Goal: Task Accomplishment & Management: Complete application form

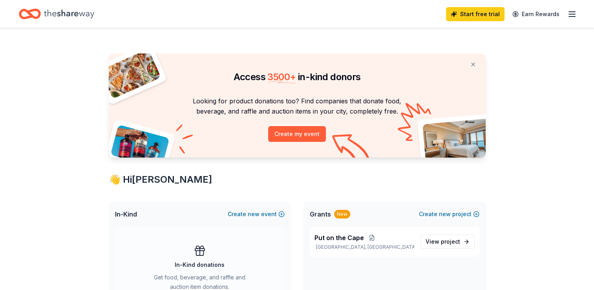
click at [299, 135] on button "Create my event" at bounding box center [297, 134] width 58 height 16
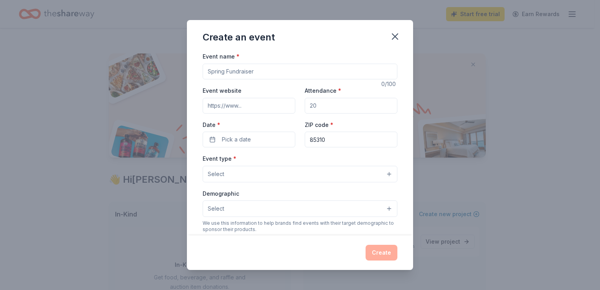
click at [256, 71] on input "Event name *" at bounding box center [300, 72] width 195 height 16
type input "The 7th Superhero Golf Scramble"
click at [248, 104] on input "Event website" at bounding box center [249, 106] width 93 height 16
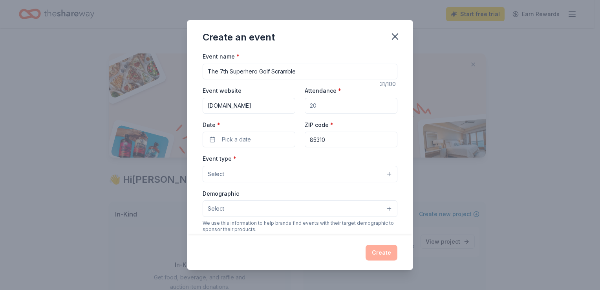
click at [256, 108] on input "[DOMAIN_NAME]" at bounding box center [249, 106] width 93 height 16
paste input "https://www.ubmeevents.com/event/6bc8a7b7-2d1c-4546-b75c-d67aa799203a?fbclid=Iw…"
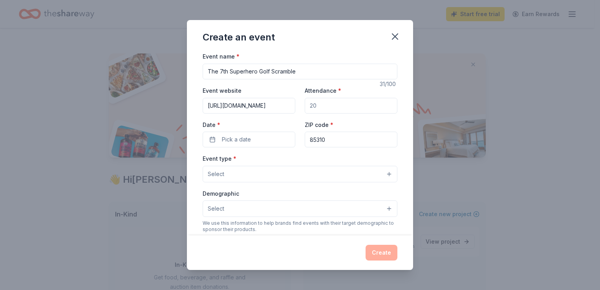
type input "https://www.ubmeevents.com/event/6bc8a7b7-2d1c-4546-b75c-d67aa799203a?fbclid=Iw…"
click at [308, 105] on input "Attendance *" at bounding box center [351, 106] width 93 height 16
type input "100"
click at [256, 141] on button "Pick a date" at bounding box center [249, 140] width 93 height 16
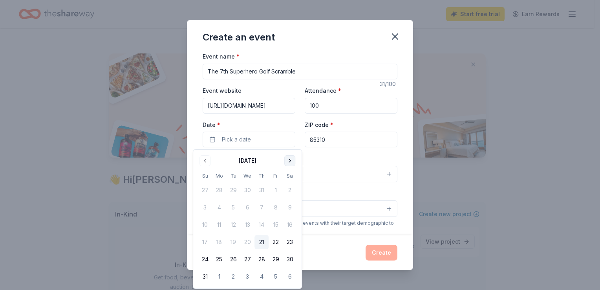
click at [289, 160] on button "Go to next month" at bounding box center [289, 160] width 11 height 11
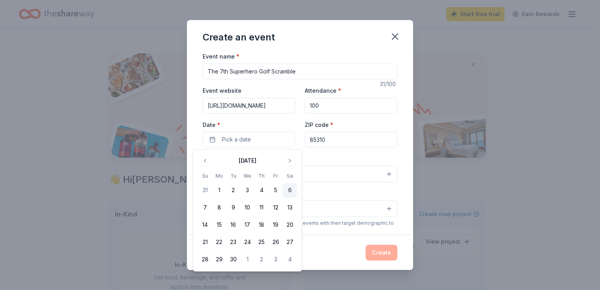
click at [289, 192] on button "6" at bounding box center [290, 190] width 14 height 14
click at [333, 141] on input "85310" at bounding box center [351, 140] width 93 height 16
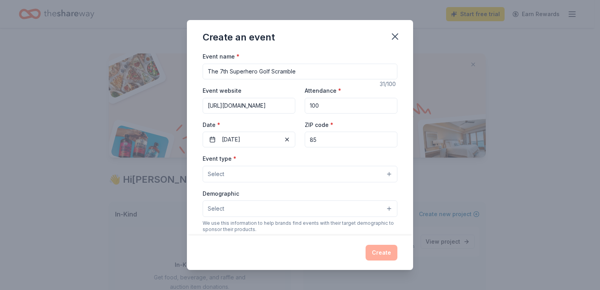
type input "8"
type input "85042"
click at [325, 170] on button "Select" at bounding box center [300, 174] width 195 height 16
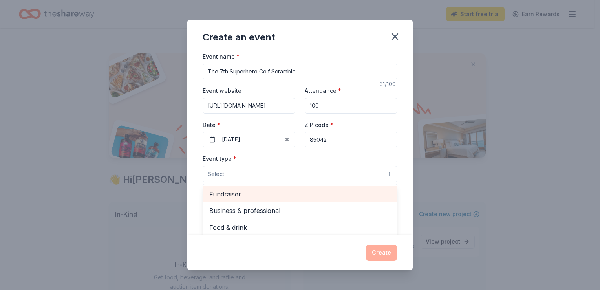
click at [347, 194] on span "Fundraiser" at bounding box center [299, 194] width 181 height 10
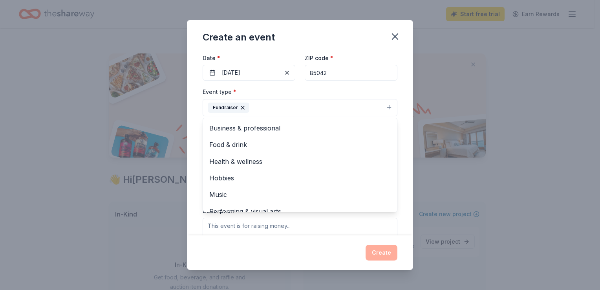
scroll to position [9, 0]
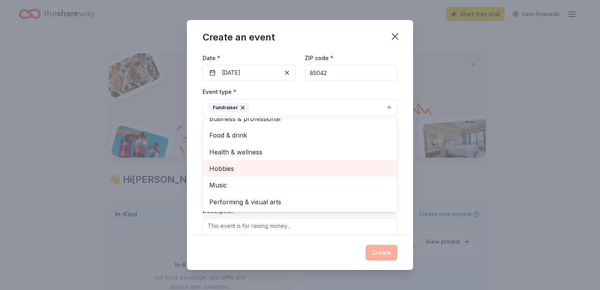
click at [247, 167] on span "Hobbies" at bounding box center [299, 168] width 181 height 10
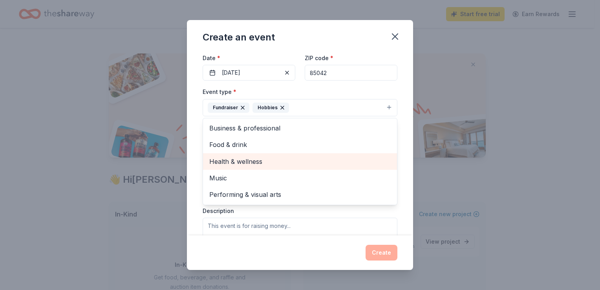
scroll to position [0, 0]
click at [343, 164] on span "Health & wellness" at bounding box center [299, 161] width 181 height 10
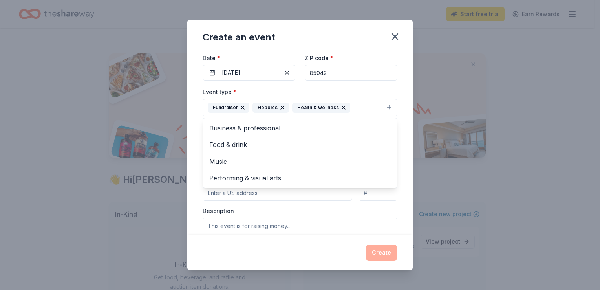
click at [406, 199] on div "Event name * The 7th Superhero Golf Scramble 31 /100 Event website https://www.…" at bounding box center [300, 142] width 226 height 183
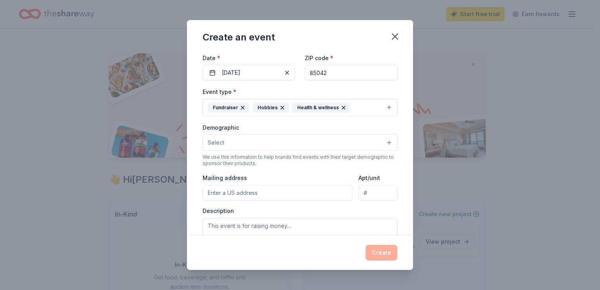
click at [262, 195] on input "Mailing address" at bounding box center [278, 193] width 150 height 16
type input "6635 West Happy Valley Road"
type input "Ste A104-159"
click at [299, 222] on textarea at bounding box center [300, 235] width 195 height 35
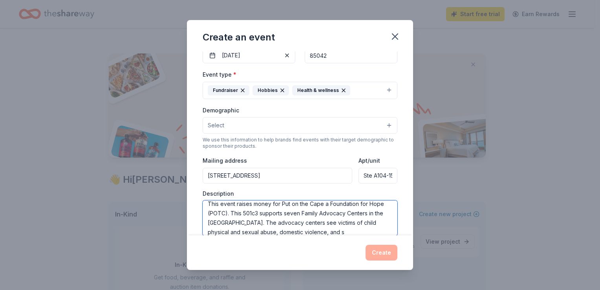
scroll to position [14, 0]
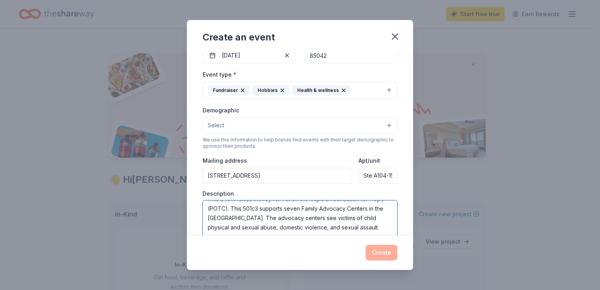
type textarea "This event raises money for Put on the Cape a Foundation for Hope (POTC). This …"
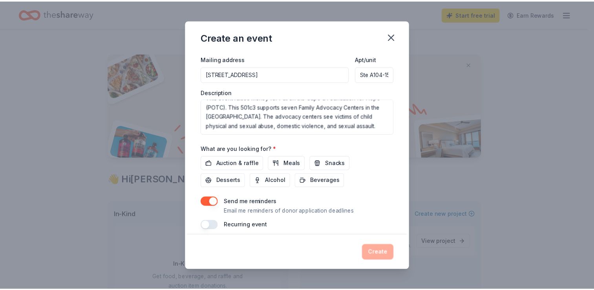
scroll to position [189, 0]
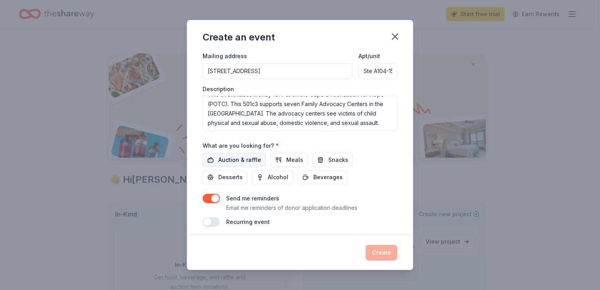
click at [224, 161] on span "Auction & raffle" at bounding box center [239, 159] width 43 height 9
click at [372, 255] on button "Create" at bounding box center [382, 253] width 32 height 16
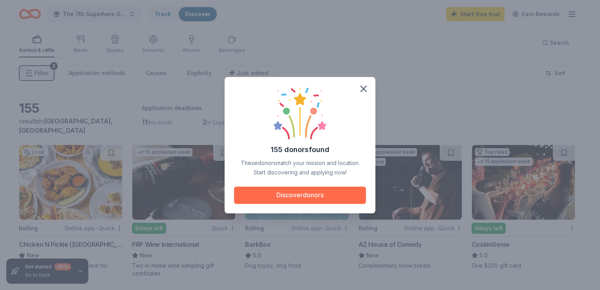
click at [328, 199] on button "Discover donors" at bounding box center [300, 195] width 132 height 17
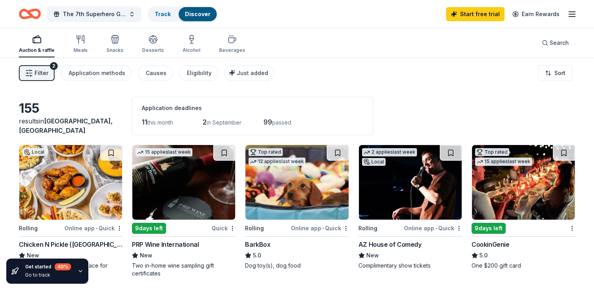
click at [320, 201] on img at bounding box center [296, 182] width 103 height 75
click at [427, 226] on div "Online app • Quick" at bounding box center [433, 228] width 58 height 10
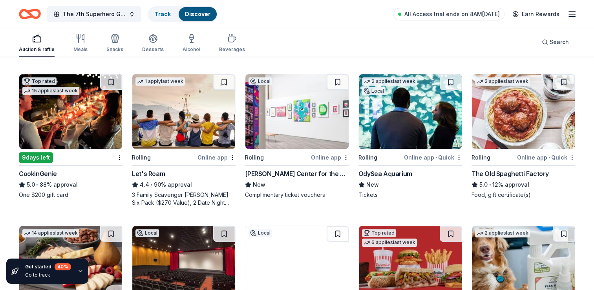
scroll to position [225, 0]
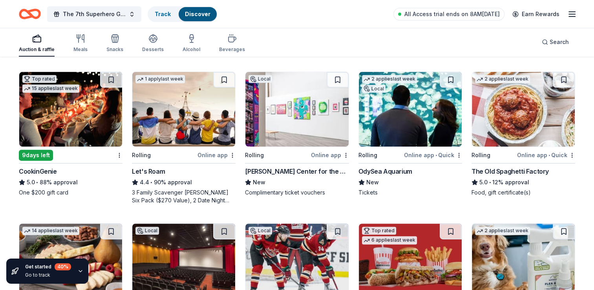
click at [424, 154] on div "Online app • Quick" at bounding box center [433, 155] width 58 height 10
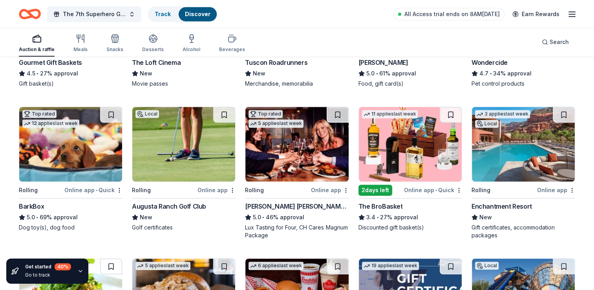
scroll to position [486, 0]
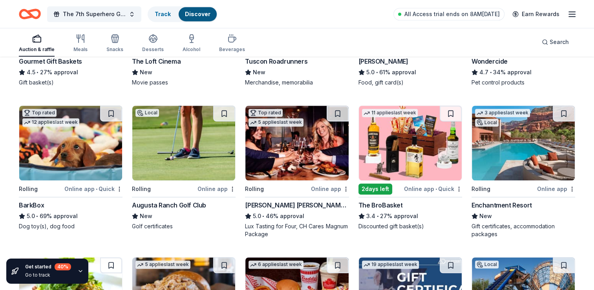
click at [425, 189] on div "Online app • Quick" at bounding box center [433, 189] width 58 height 10
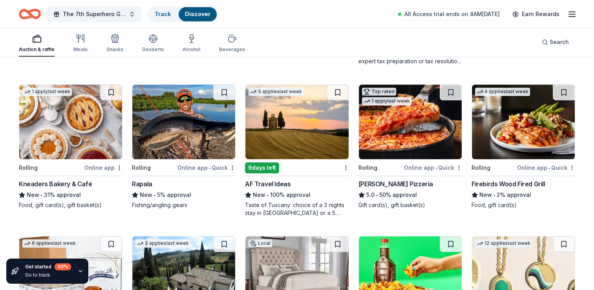
scroll to position [825, 0]
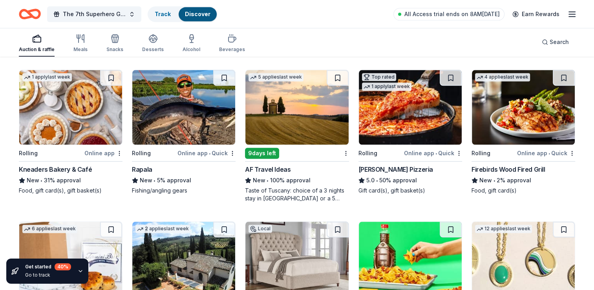
click at [423, 152] on div "Online app • Quick" at bounding box center [433, 153] width 58 height 10
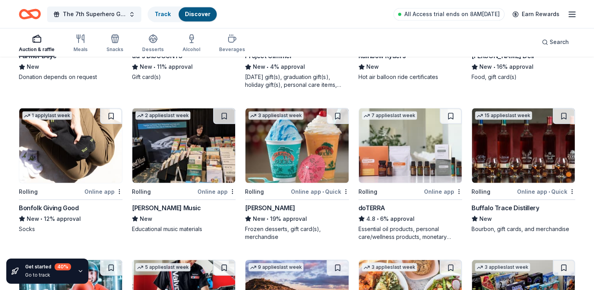
scroll to position [1401, 0]
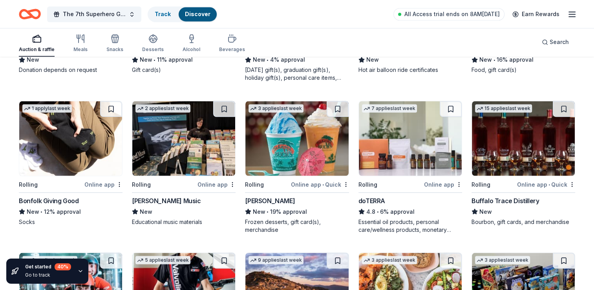
click at [531, 183] on div "Online app • Quick" at bounding box center [546, 184] width 58 height 10
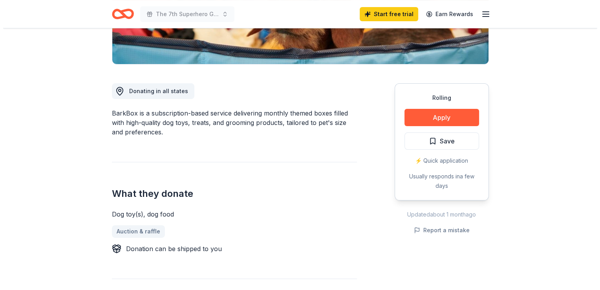
scroll to position [178, 0]
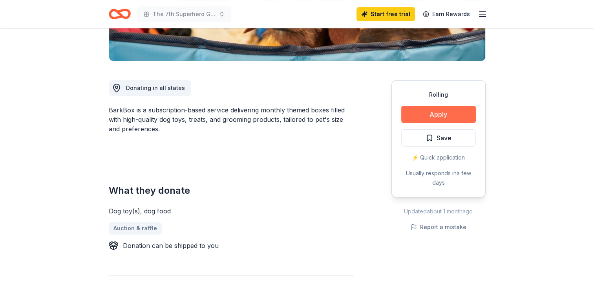
click at [437, 114] on button "Apply" at bounding box center [438, 114] width 75 height 17
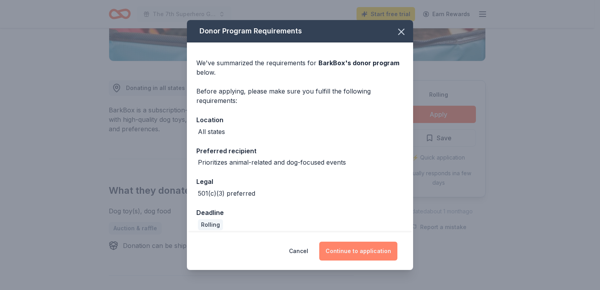
click at [370, 248] on button "Continue to application" at bounding box center [358, 251] width 78 height 19
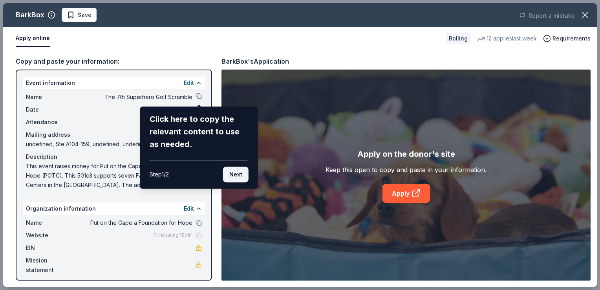
click at [233, 174] on button "Next" at bounding box center [236, 175] width 26 height 16
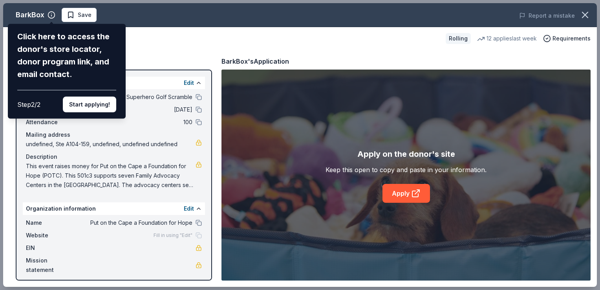
click at [200, 97] on div "BarkBox Click here to access the donor's store locator, donor program link, and…" at bounding box center [300, 145] width 594 height 284
click at [108, 103] on button "Start applying!" at bounding box center [89, 105] width 53 height 16
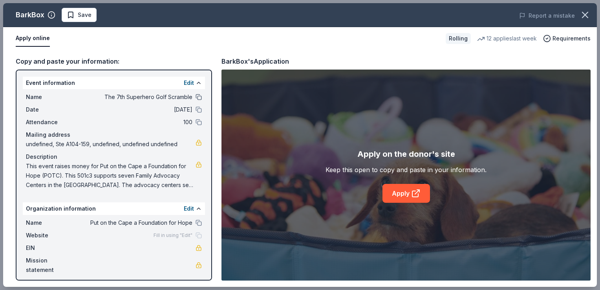
click at [198, 96] on button at bounding box center [199, 97] width 6 height 6
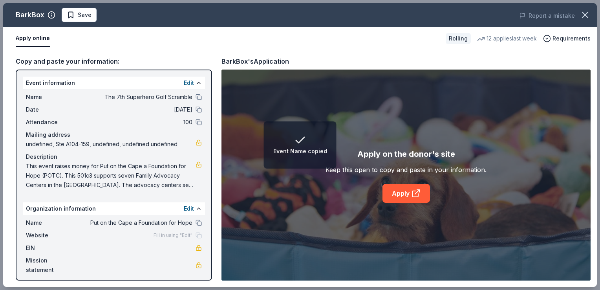
click at [154, 84] on div "Event information Edit" at bounding box center [114, 83] width 182 height 13
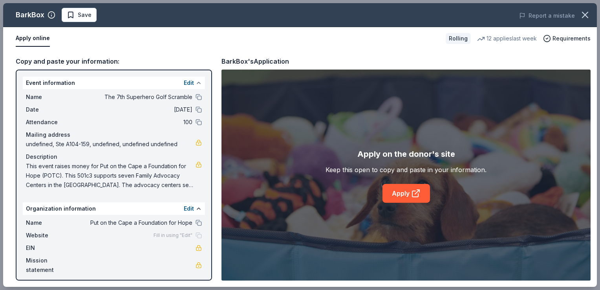
click at [197, 83] on button at bounding box center [199, 83] width 6 height 6
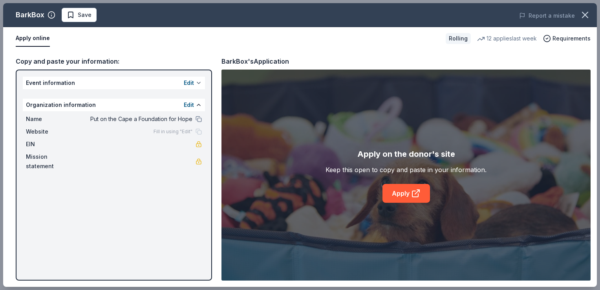
click at [197, 83] on button at bounding box center [199, 83] width 6 height 6
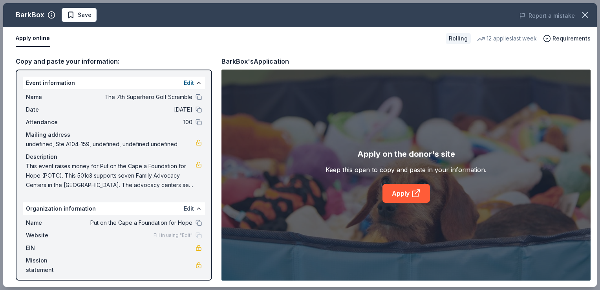
click at [189, 208] on button "Edit" at bounding box center [189, 208] width 10 height 9
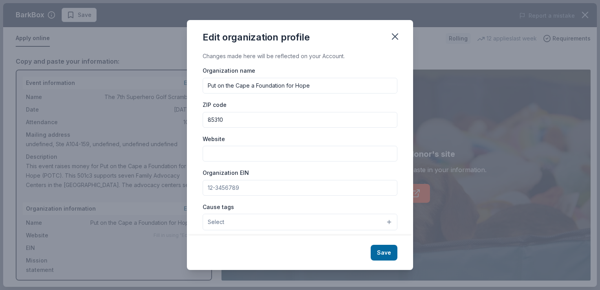
click at [254, 154] on input "Website" at bounding box center [300, 154] width 195 height 16
type input "[DOMAIN_NAME]"
click at [247, 191] on input "Organization EIN" at bounding box center [300, 188] width 195 height 16
type input "[US_EMPLOYER_IDENTIFICATION_NUMBER]"
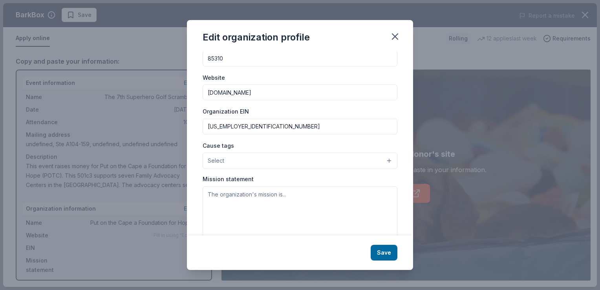
scroll to position [61, 0]
click at [383, 163] on button "Select" at bounding box center [300, 160] width 195 height 16
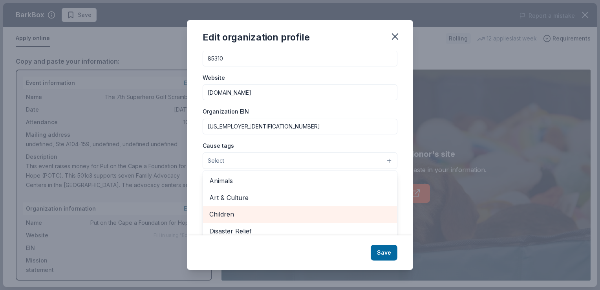
click at [302, 214] on span "Children" at bounding box center [299, 214] width 181 height 10
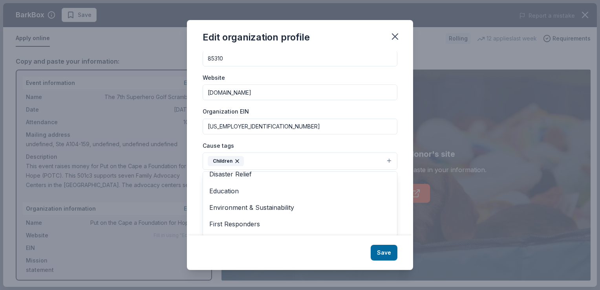
scroll to position [42, 0]
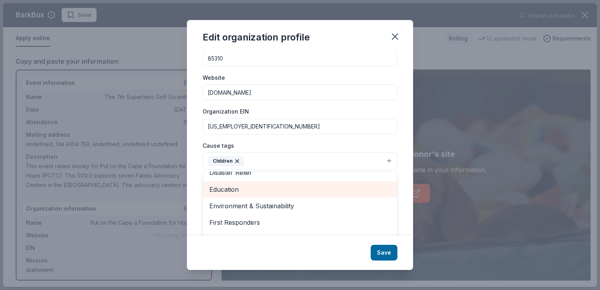
click at [305, 195] on div "Education" at bounding box center [300, 189] width 194 height 16
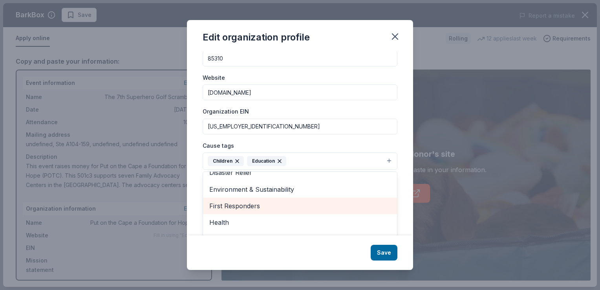
click at [298, 202] on span "First Responders" at bounding box center [299, 206] width 181 height 10
click at [297, 203] on span "Health" at bounding box center [299, 206] width 181 height 10
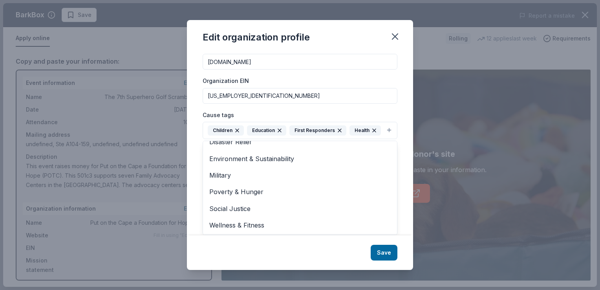
scroll to position [105, 0]
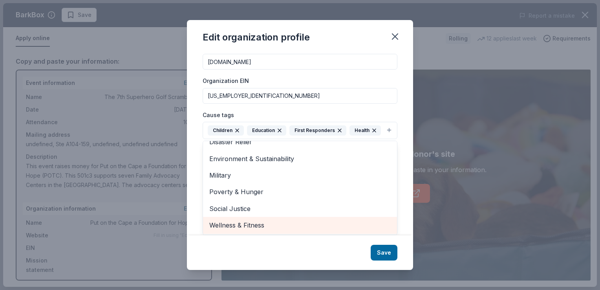
click at [310, 223] on span "Wellness & Fitness" at bounding box center [299, 225] width 181 height 10
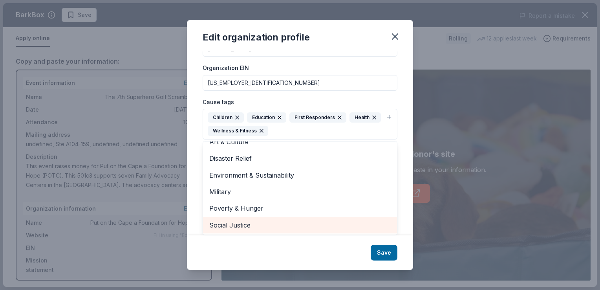
scroll to position [26, 0]
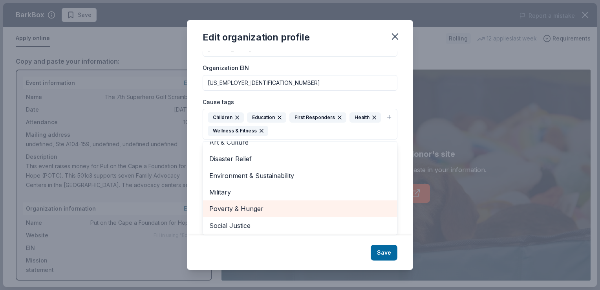
click at [266, 202] on div "Poverty & Hunger" at bounding box center [300, 208] width 194 height 16
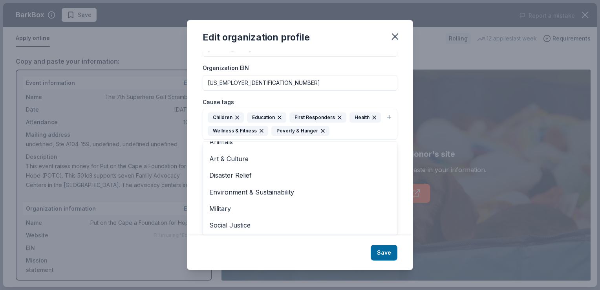
click at [379, 253] on div "Edit organization profile Changes made here will be reflected on your Account. …" at bounding box center [300, 144] width 226 height 249
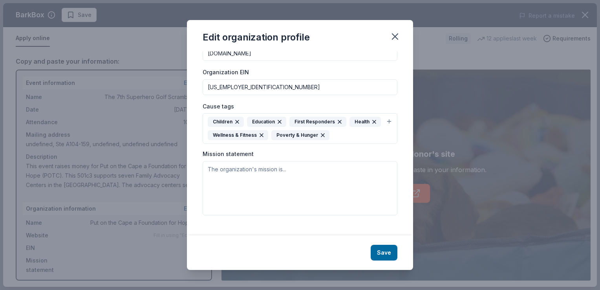
scroll to position [93, 0]
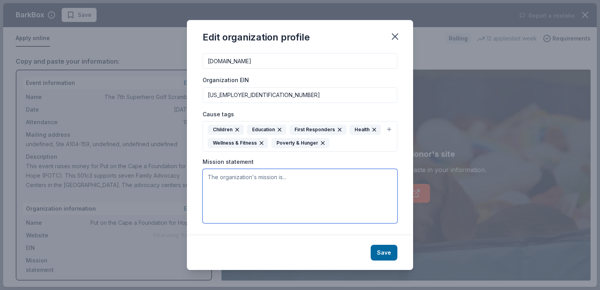
click at [251, 178] on textarea at bounding box center [300, 196] width 195 height 54
click at [251, 178] on textarea "Our mission fills the toy closet, food pantry, and clothing wardrobe" at bounding box center [300, 196] width 195 height 54
click at [208, 180] on textarea "Our mission fills the toy closet, food pantry, and clothing wardrobe" at bounding box center [300, 196] width 195 height 54
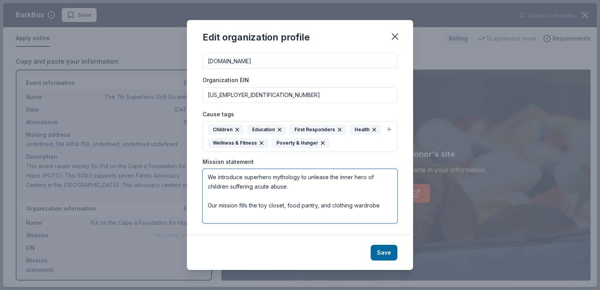
click at [383, 208] on textarea "We introduce superhero mythology to unlease the inner hero of children sufferin…" at bounding box center [300, 196] width 195 height 54
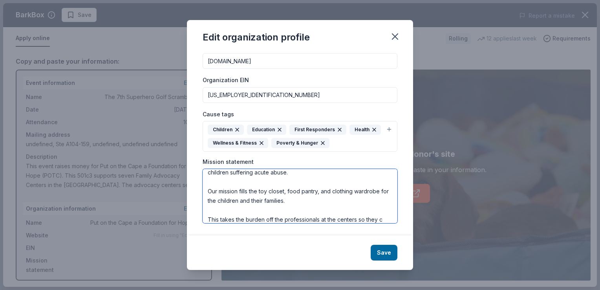
scroll to position [24, 0]
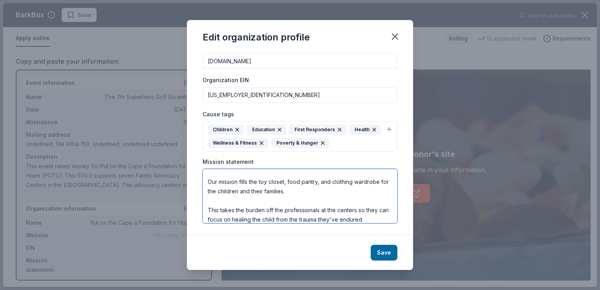
type textarea "We introduce superhero mythology to unlease the inner hero of children sufferin…"
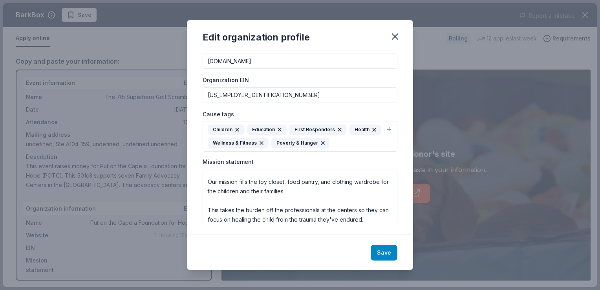
click at [385, 251] on button "Save" at bounding box center [384, 253] width 27 height 16
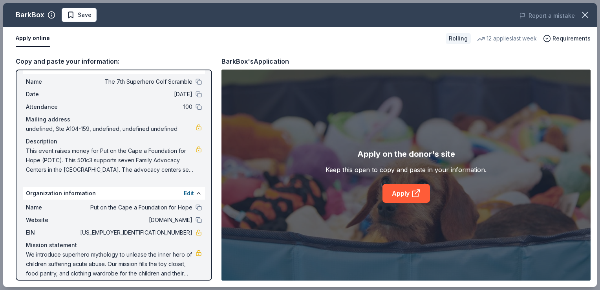
scroll to position [22, 0]
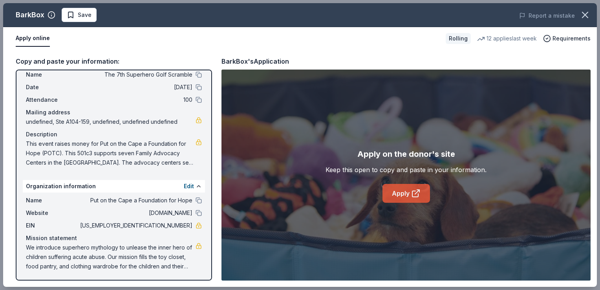
click at [398, 194] on link "Apply" at bounding box center [407, 193] width 48 height 19
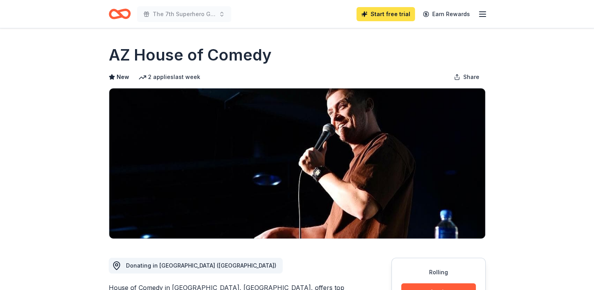
click at [394, 17] on link "Start free trial" at bounding box center [386, 14] width 59 height 14
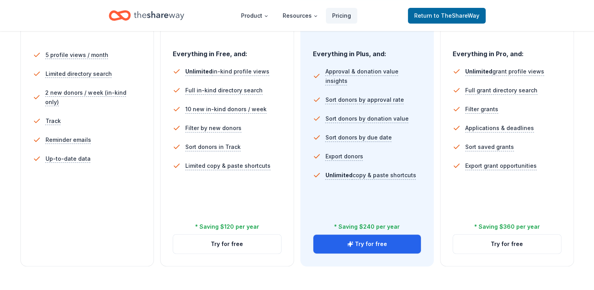
scroll to position [229, 0]
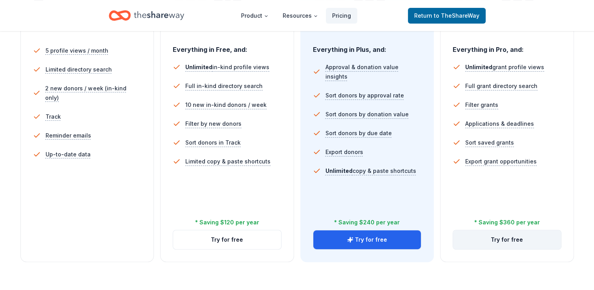
click at [498, 242] on button "Try for free" at bounding box center [507, 239] width 108 height 19
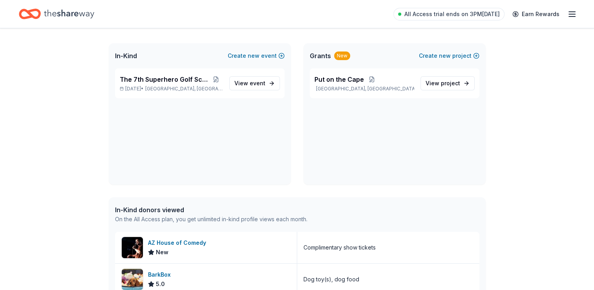
scroll to position [65, 0]
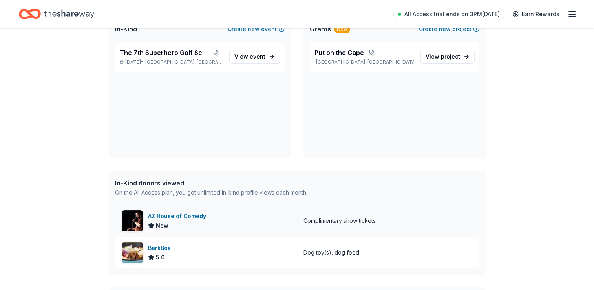
click at [199, 217] on div "AZ House of Comedy" at bounding box center [178, 215] width 61 height 9
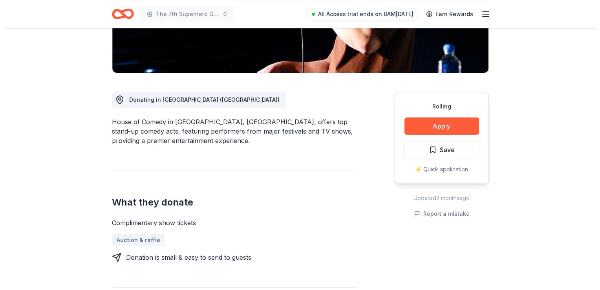
scroll to position [167, 0]
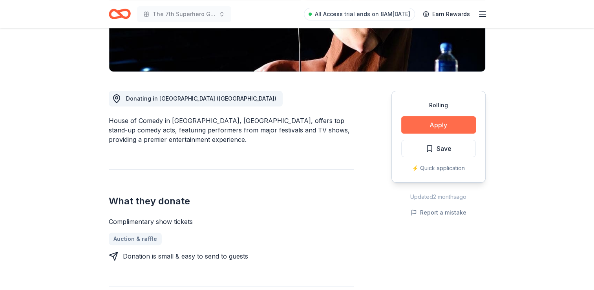
click at [457, 125] on button "Apply" at bounding box center [438, 124] width 75 height 17
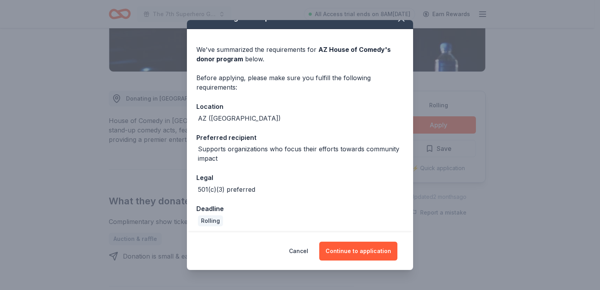
scroll to position [16, 0]
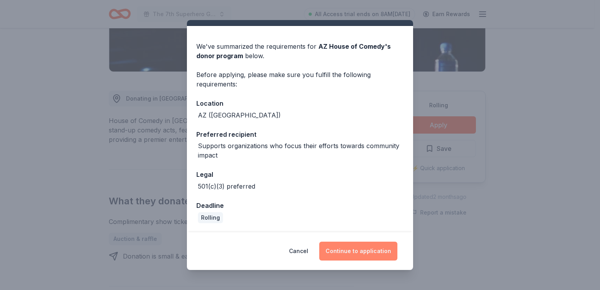
click at [371, 253] on button "Continue to application" at bounding box center [358, 251] width 78 height 19
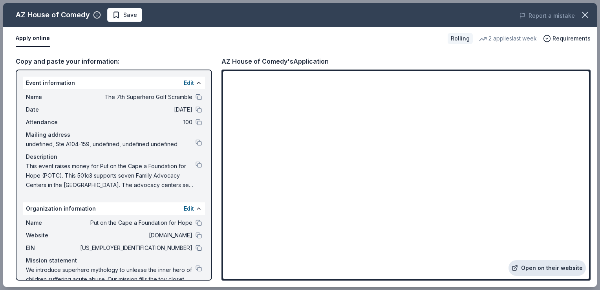
click at [535, 268] on link "Open on their website" at bounding box center [547, 268] width 77 height 16
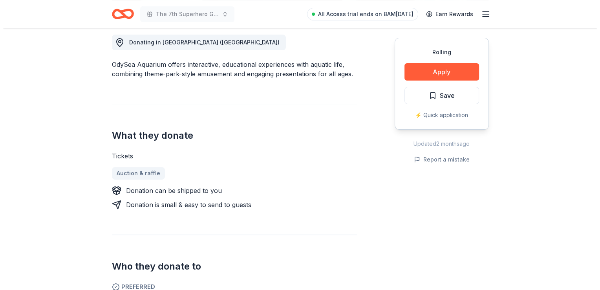
scroll to position [222, 0]
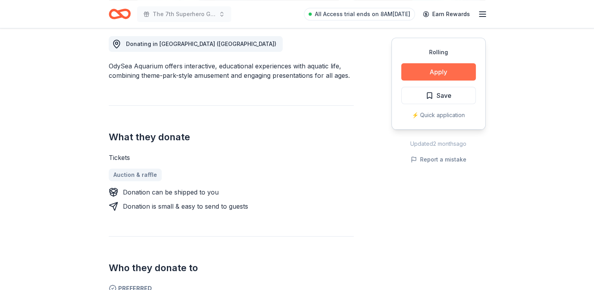
click at [454, 69] on button "Apply" at bounding box center [438, 71] width 75 height 17
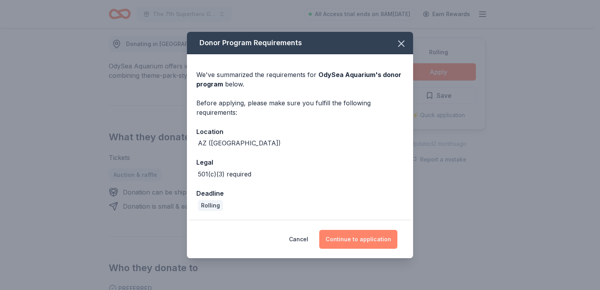
click at [362, 240] on button "Continue to application" at bounding box center [358, 239] width 78 height 19
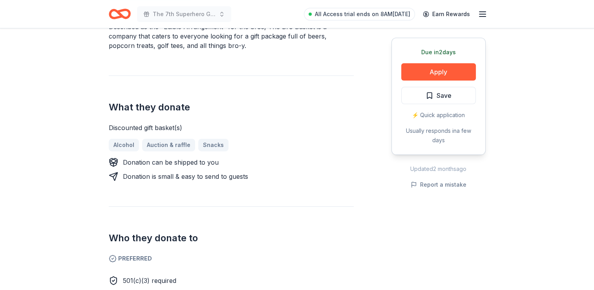
scroll to position [259, 0]
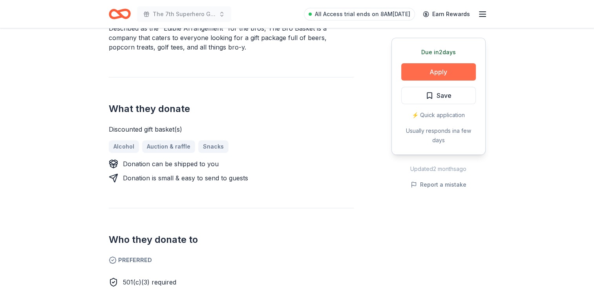
click at [453, 73] on button "Apply" at bounding box center [438, 71] width 75 height 17
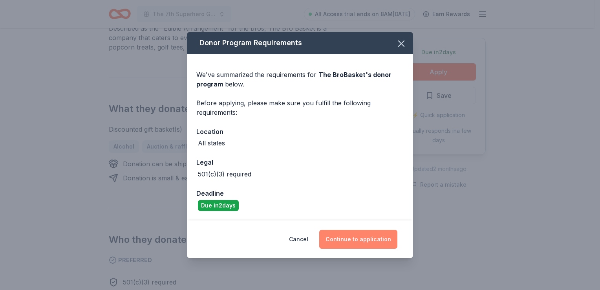
click at [360, 240] on button "Continue to application" at bounding box center [358, 239] width 78 height 19
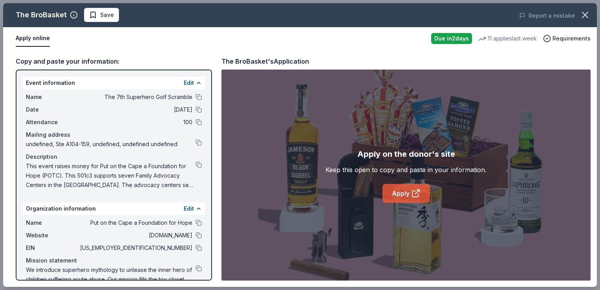
click at [399, 192] on link "Apply" at bounding box center [407, 193] width 48 height 19
drag, startPoint x: 599, startPoint y: 103, endPoint x: 600, endPoint y: 126, distance: 22.4
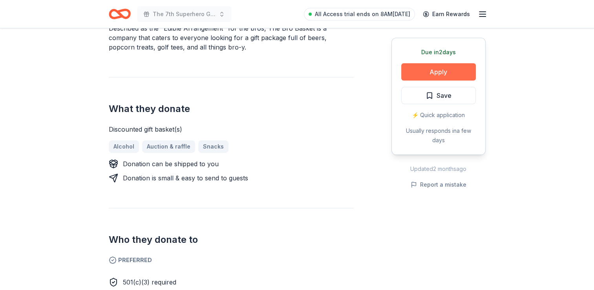
click at [446, 71] on button "Apply" at bounding box center [438, 71] width 75 height 17
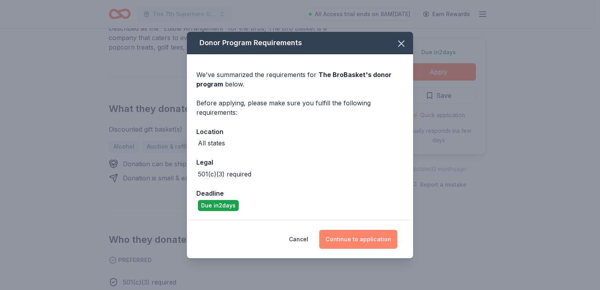
click at [372, 238] on button "Continue to application" at bounding box center [358, 239] width 78 height 19
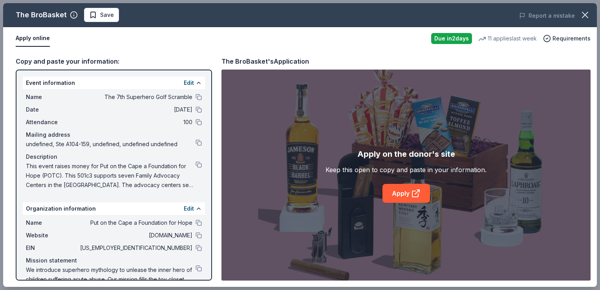
drag, startPoint x: 600, startPoint y: 146, endPoint x: 601, endPoint y: 170, distance: 24.4
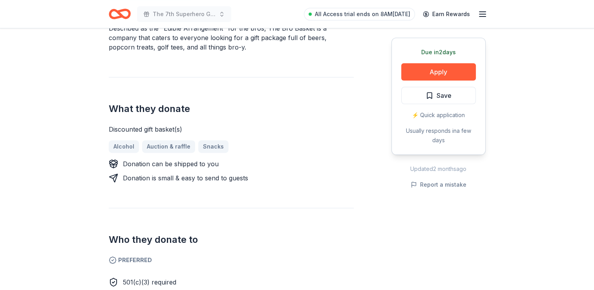
drag, startPoint x: 600, startPoint y: 170, endPoint x: 549, endPoint y: 176, distance: 51.1
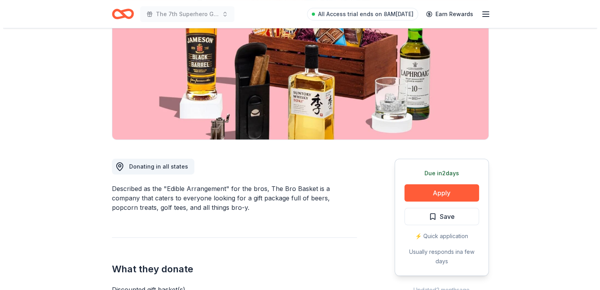
scroll to position [0, 0]
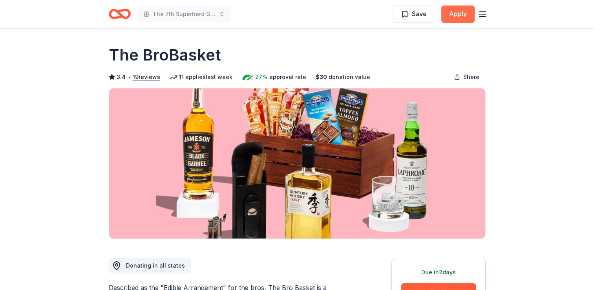
click at [461, 20] on button "Apply" at bounding box center [457, 13] width 33 height 17
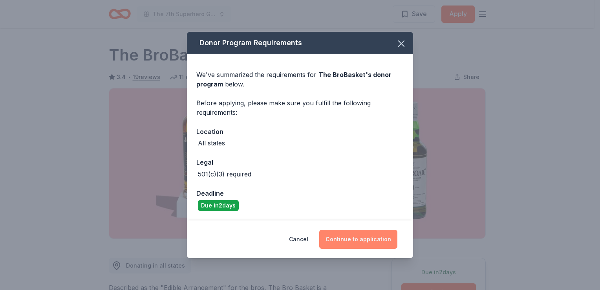
click at [374, 240] on button "Continue to application" at bounding box center [358, 239] width 78 height 19
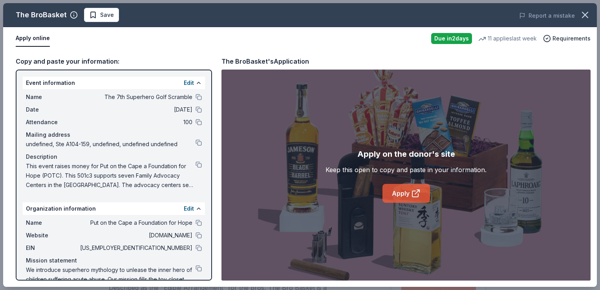
click at [415, 191] on icon at bounding box center [415, 194] width 6 height 6
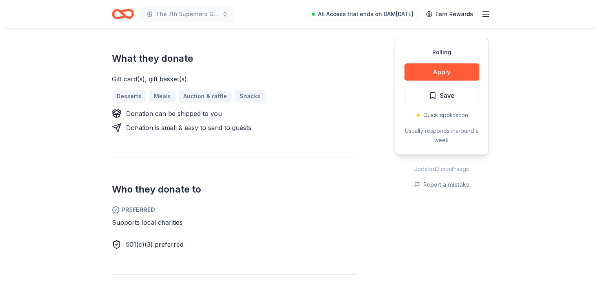
scroll to position [291, 0]
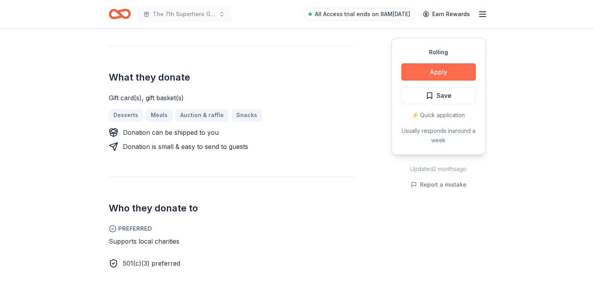
click at [449, 69] on button "Apply" at bounding box center [438, 71] width 75 height 17
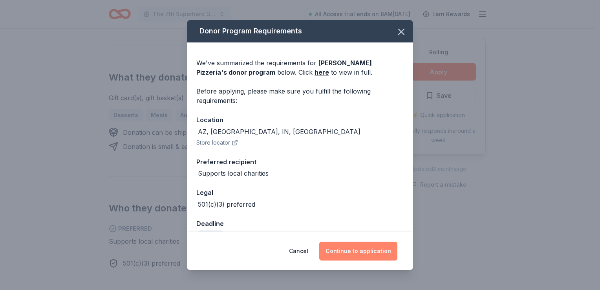
click at [369, 250] on button "Continue to application" at bounding box center [358, 251] width 78 height 19
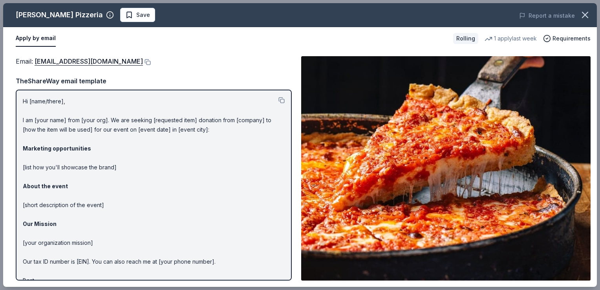
click at [538, 171] on img at bounding box center [445, 168] width 289 height 224
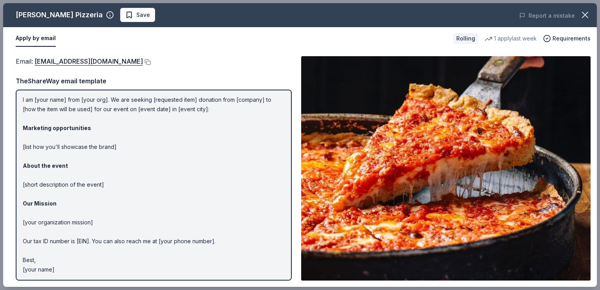
scroll to position [0, 0]
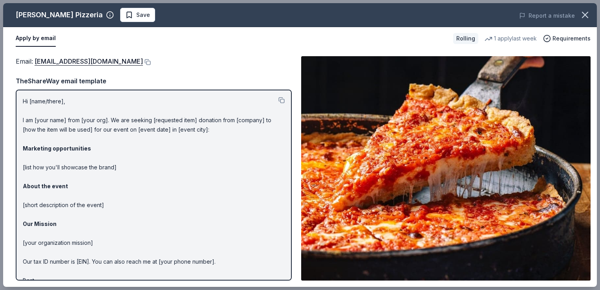
click at [57, 119] on p "Hi [name/there], I am [your name] from [your org]. We are seeking [requested it…" at bounding box center [154, 196] width 262 height 198
click at [278, 100] on button at bounding box center [281, 100] width 6 height 6
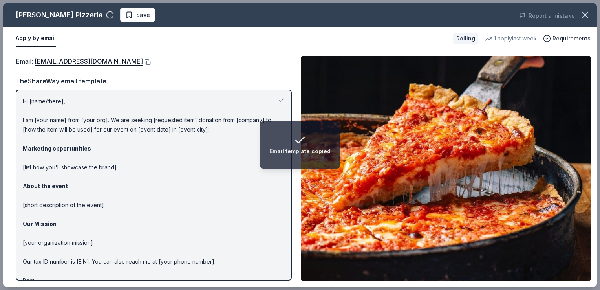
click at [244, 174] on p "Hi [name/there], I am [your name] from [your org]. We are seeking [requested it…" at bounding box center [154, 196] width 262 height 198
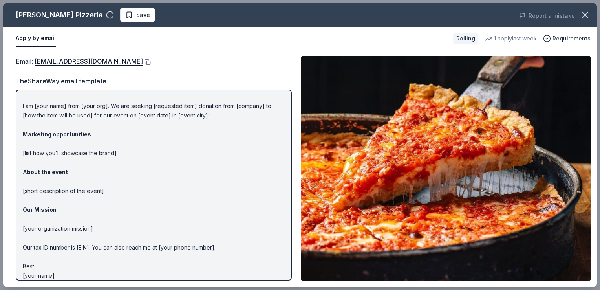
scroll to position [20, 0]
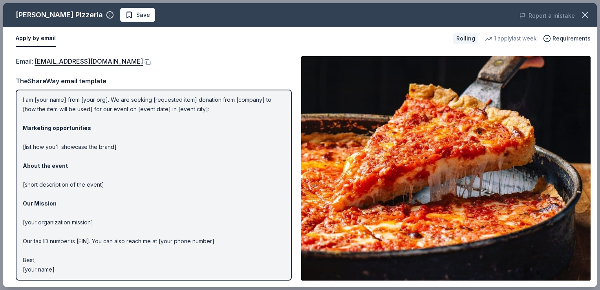
click at [184, 240] on p "Hi [name/there], I am [your name] from [your org]. We are seeking [requested it…" at bounding box center [154, 175] width 262 height 198
click at [375, 201] on img at bounding box center [445, 168] width 289 height 224
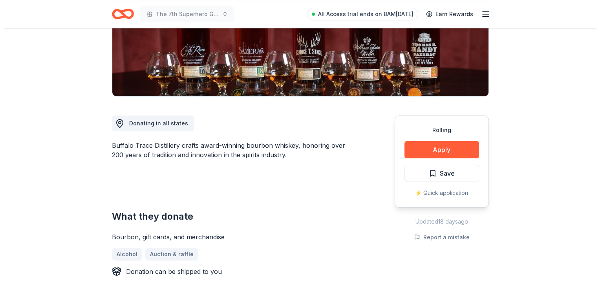
scroll to position [141, 0]
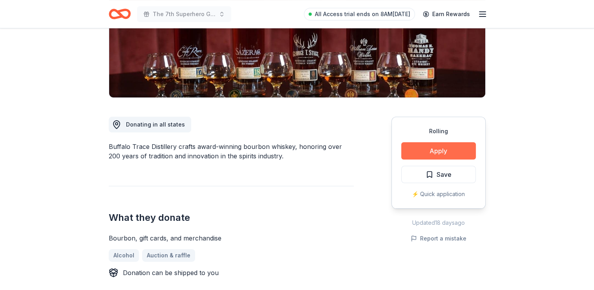
click at [439, 148] on button "Apply" at bounding box center [438, 150] width 75 height 17
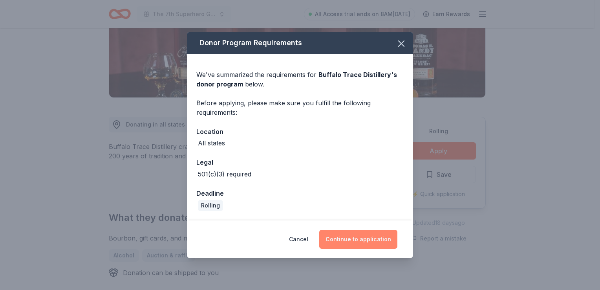
click at [373, 235] on button "Continue to application" at bounding box center [358, 239] width 78 height 19
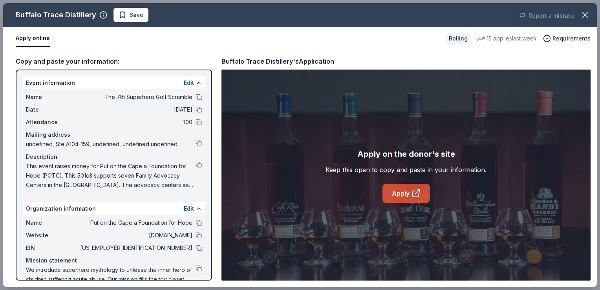
click at [416, 195] on icon at bounding box center [415, 193] width 9 height 9
